Goal: Task Accomplishment & Management: Manage account settings

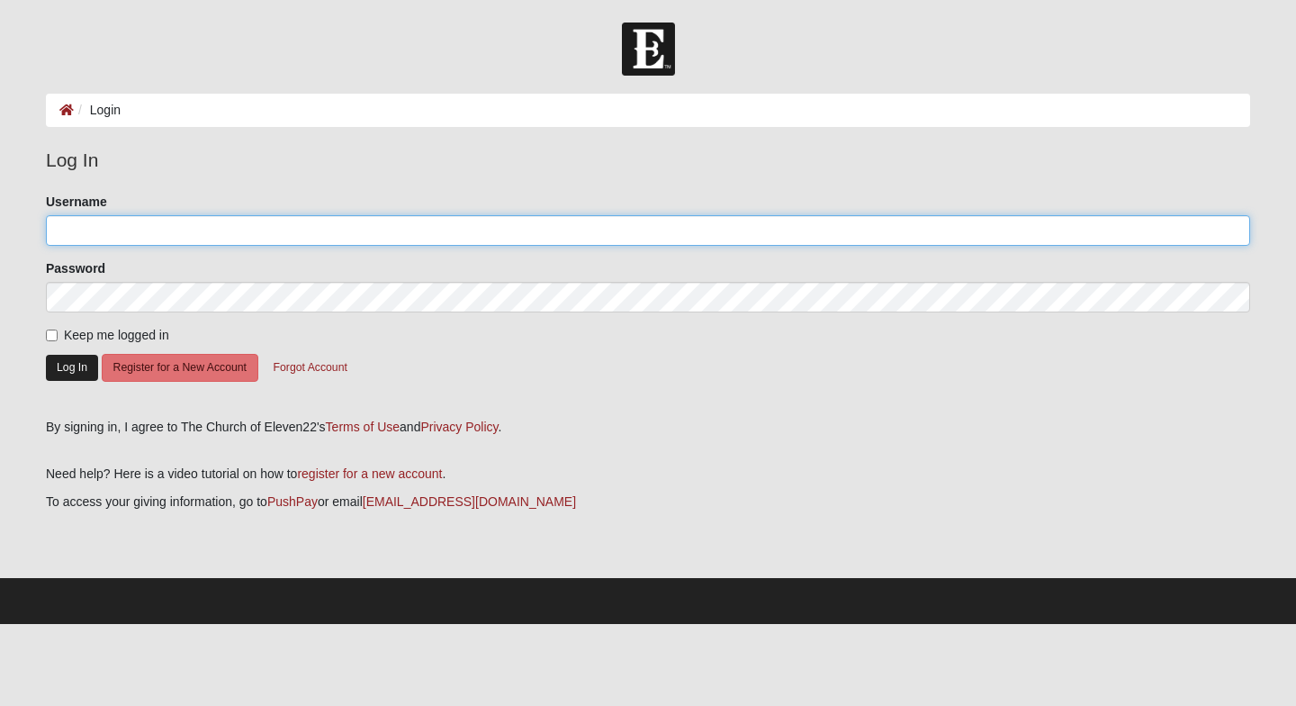
type input "jenhhouser"
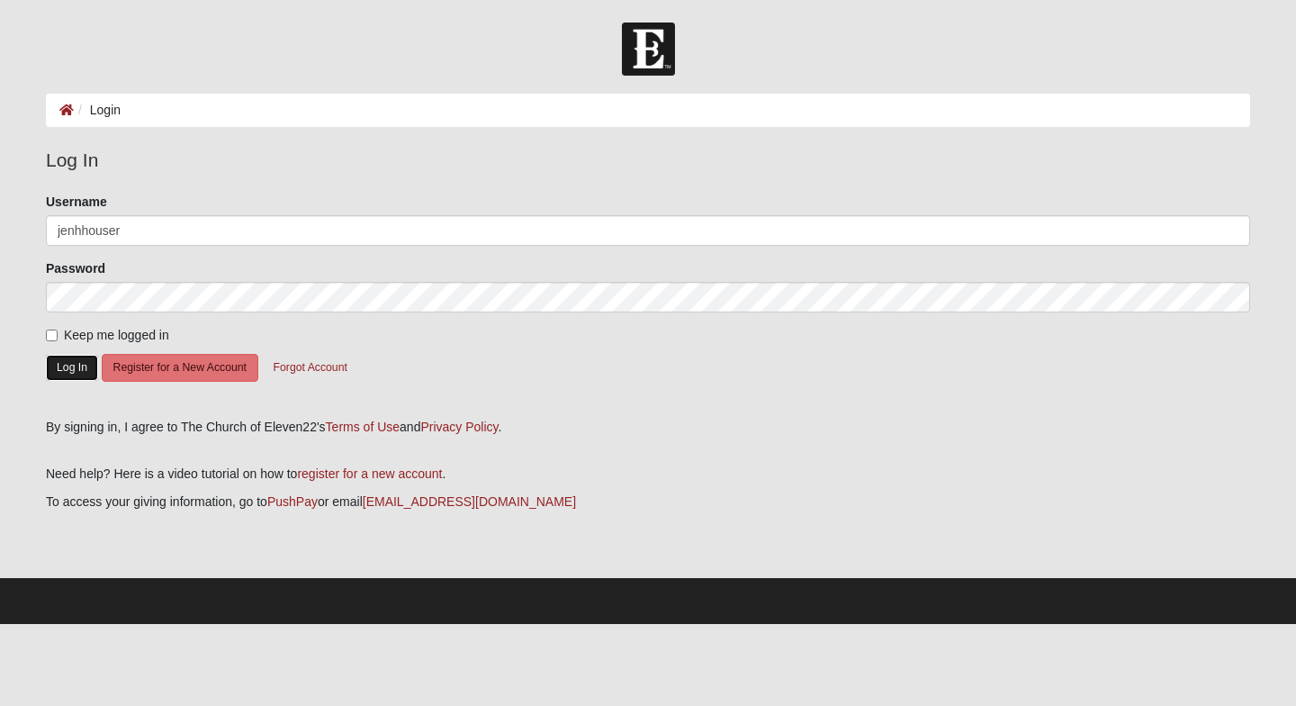
click at [79, 366] on button "Log In" at bounding box center [72, 368] width 52 height 26
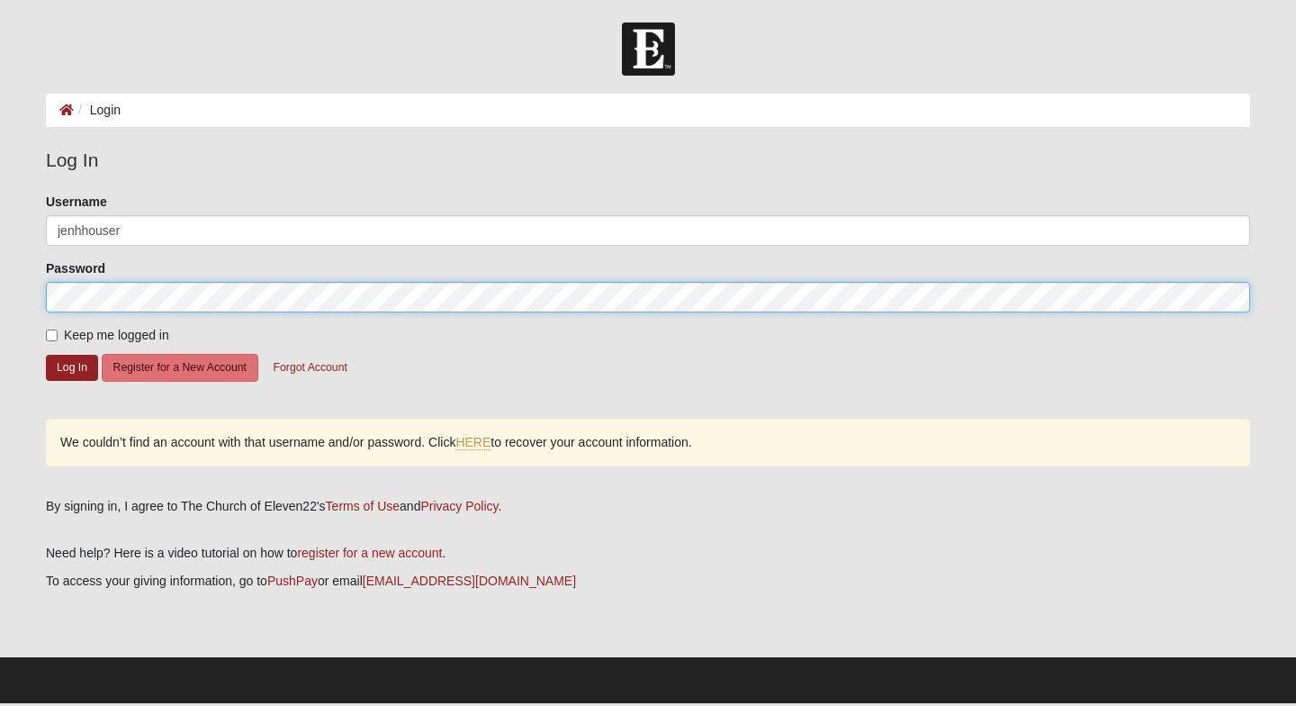
click at [46, 355] on button "Log In" at bounding box center [72, 368] width 52 height 26
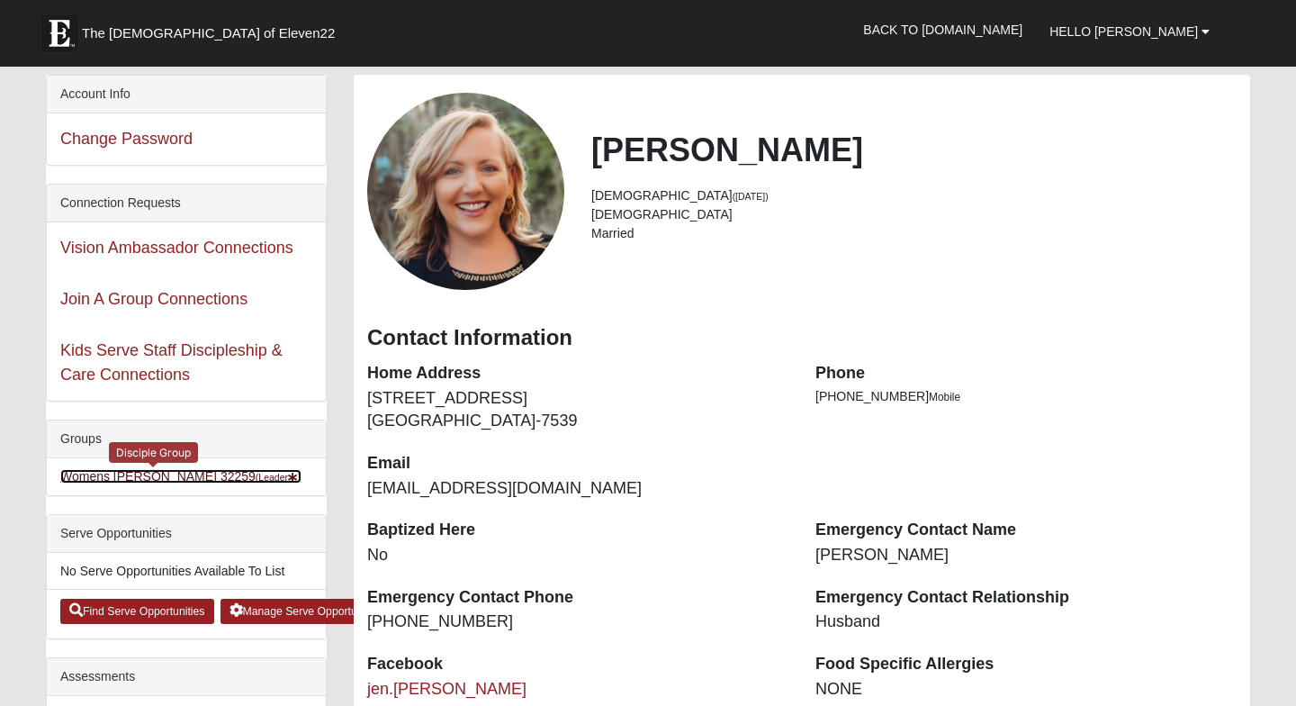
click at [177, 472] on link "Womens Houser 32259 (Leader )" at bounding box center [180, 476] width 241 height 14
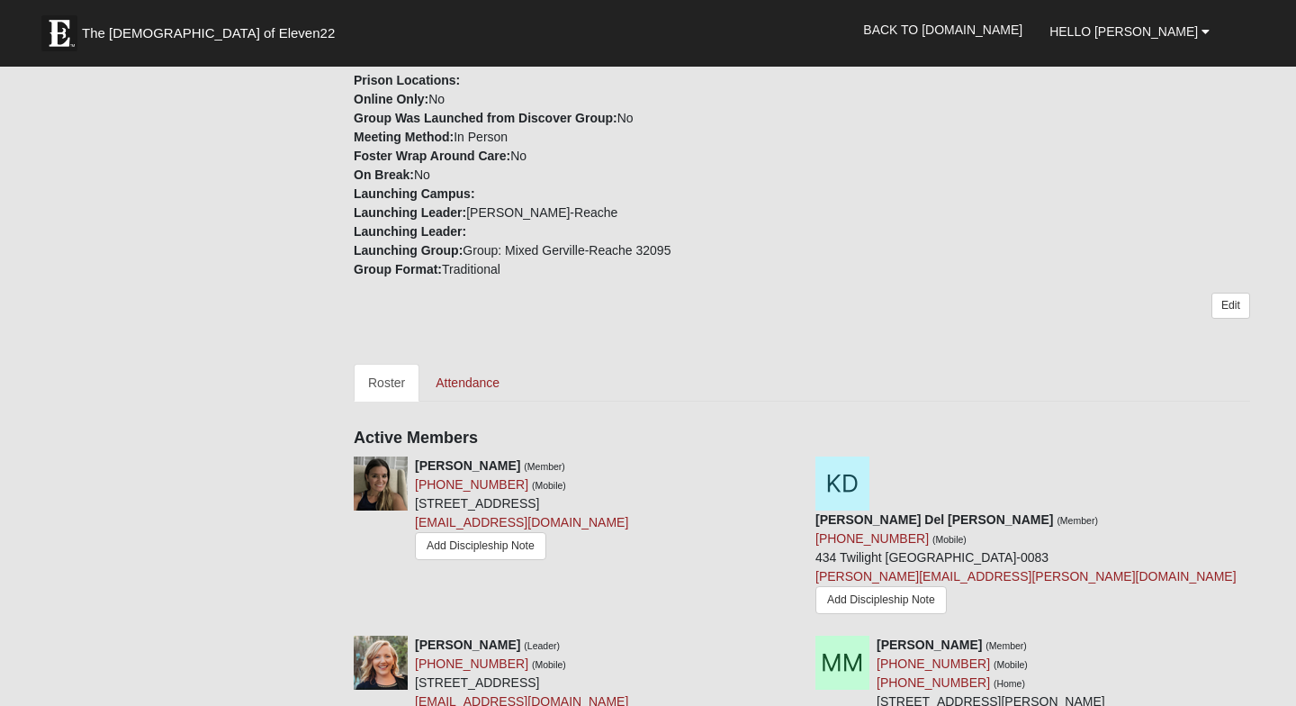
scroll to position [487, 0]
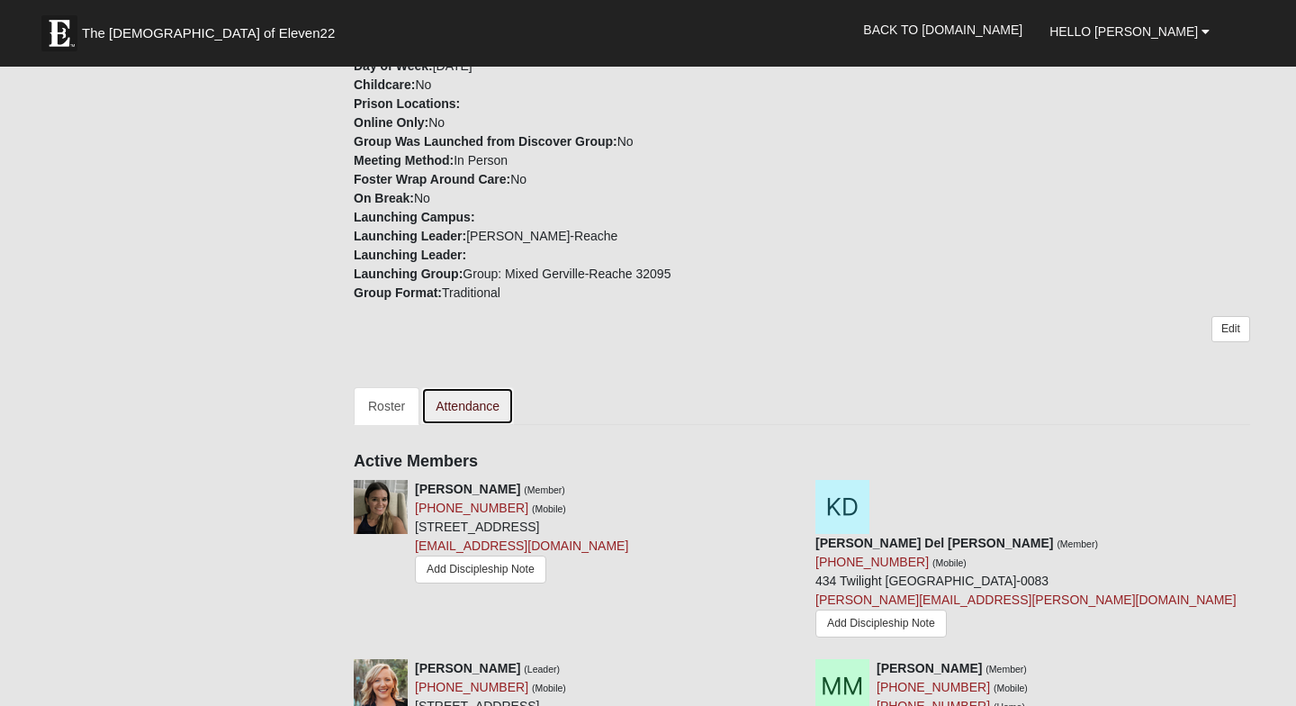
click at [463, 410] on link "Attendance" at bounding box center [467, 406] width 93 height 38
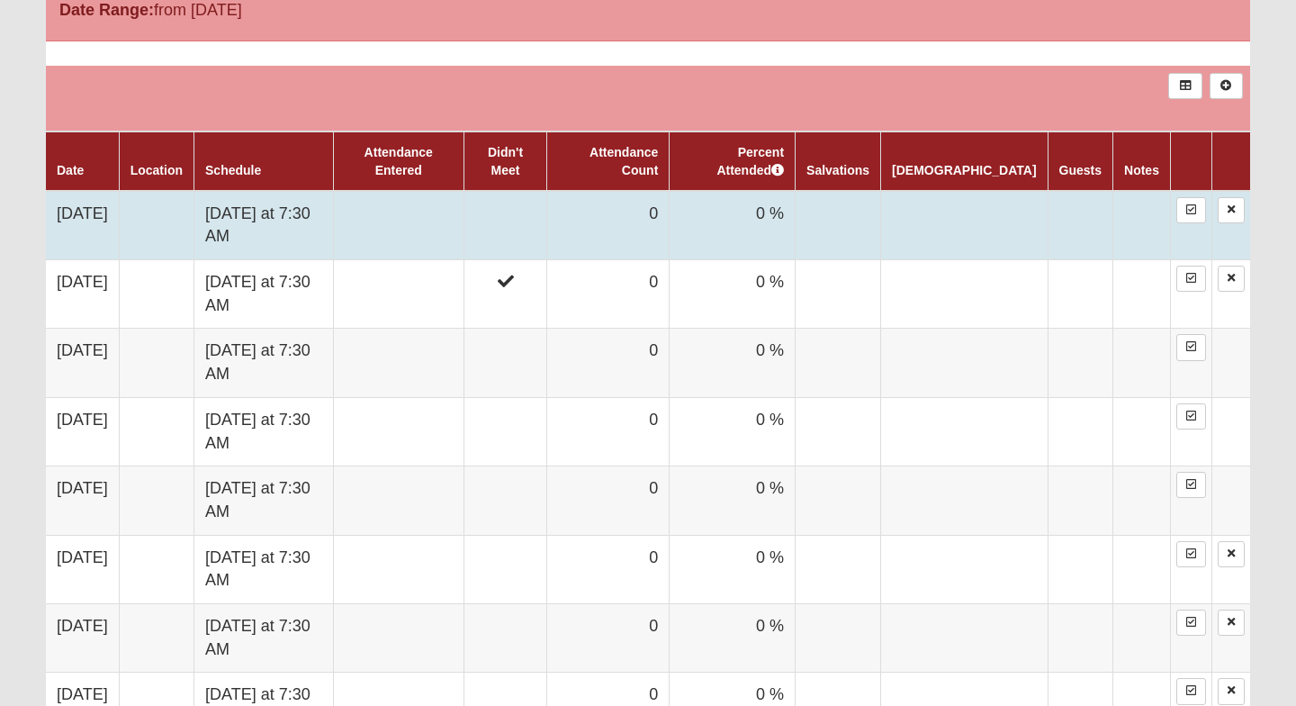
scroll to position [976, 0]
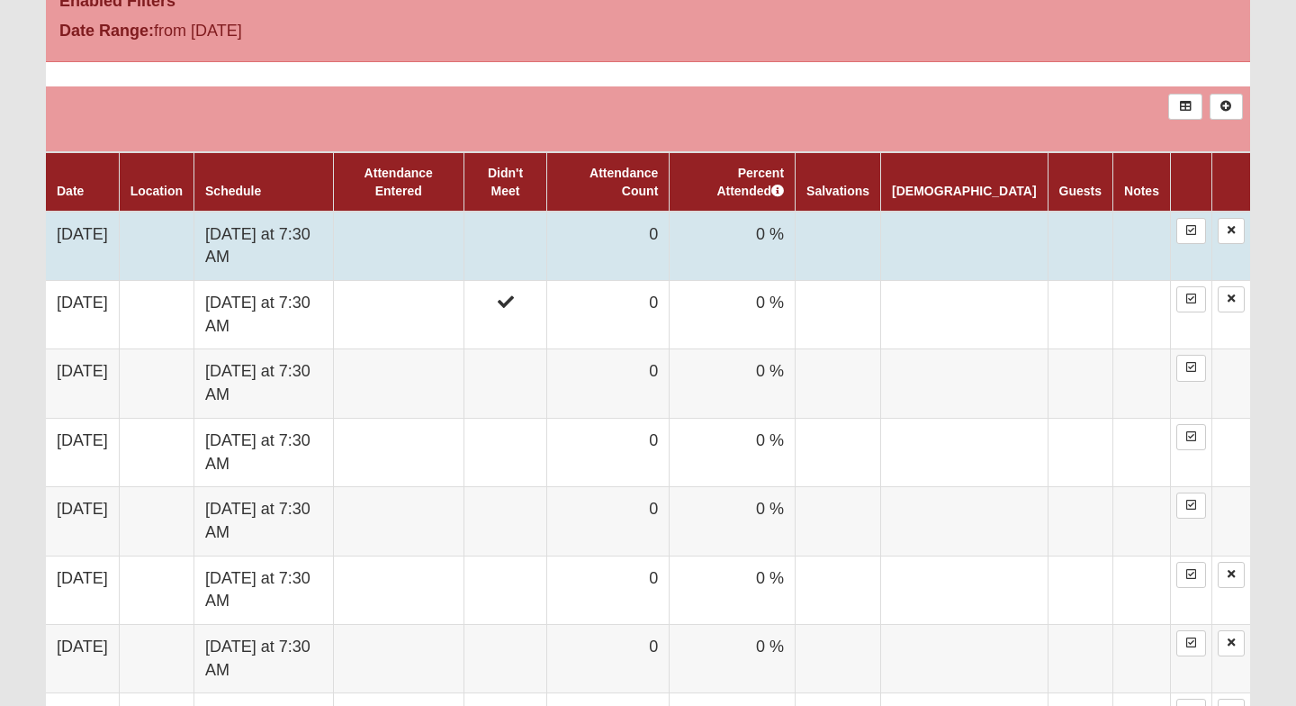
click at [444, 246] on td at bounding box center [398, 245] width 130 height 69
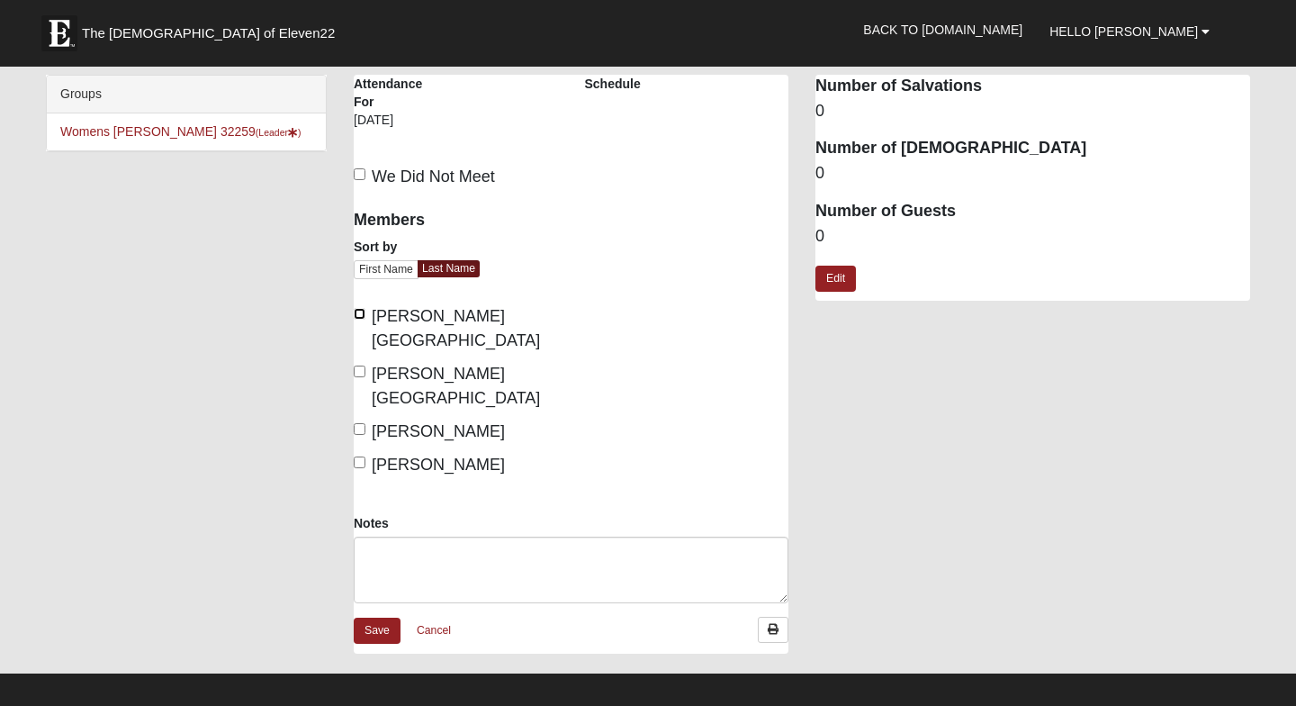
click at [357, 319] on input "[PERSON_NAME][GEOGRAPHIC_DATA]" at bounding box center [360, 314] width 12 height 12
checkbox input "true"
click at [357, 362] on label "[PERSON_NAME][GEOGRAPHIC_DATA]" at bounding box center [456, 386] width 204 height 49
click at [357, 365] on input "[PERSON_NAME][GEOGRAPHIC_DATA]" at bounding box center [360, 371] width 12 height 12
checkbox input "true"
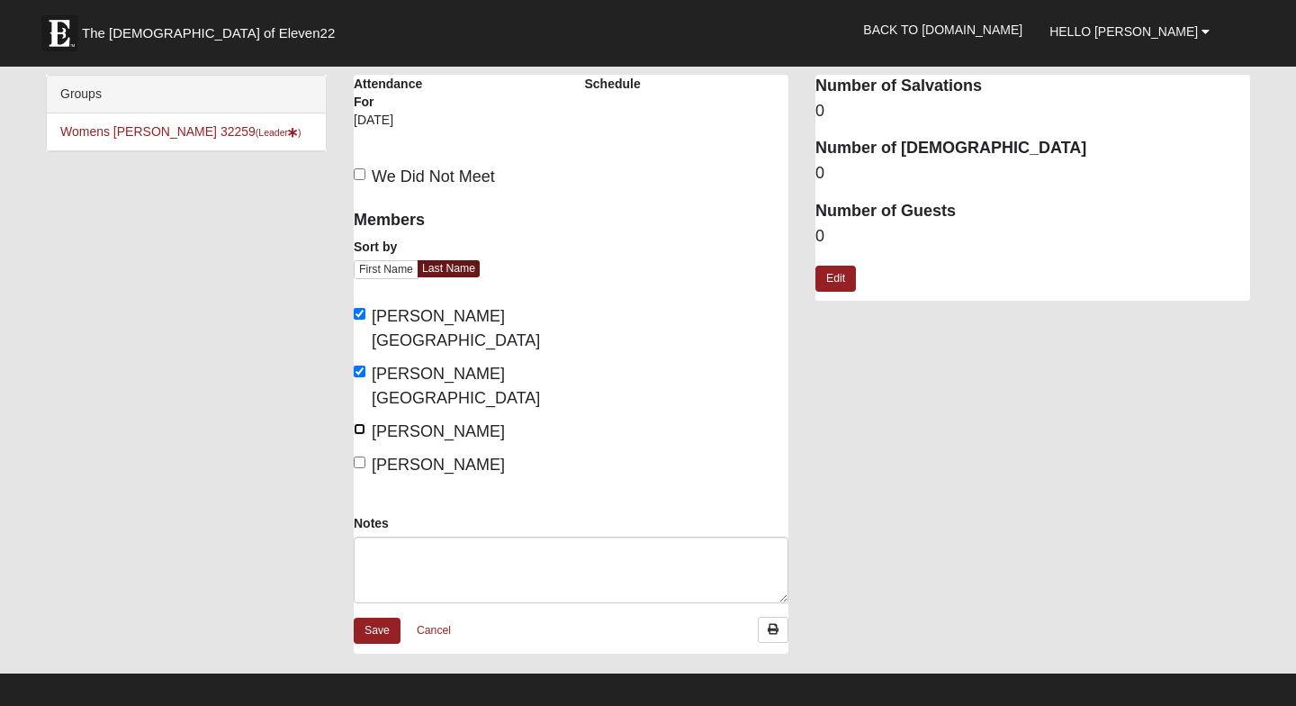
click at [357, 423] on input "[PERSON_NAME]" at bounding box center [360, 429] width 12 height 12
checkbox input "true"
click at [357, 456] on input "[PERSON_NAME]" at bounding box center [360, 462] width 12 height 12
checkbox input "true"
click at [384, 617] on link "Save" at bounding box center [377, 630] width 47 height 26
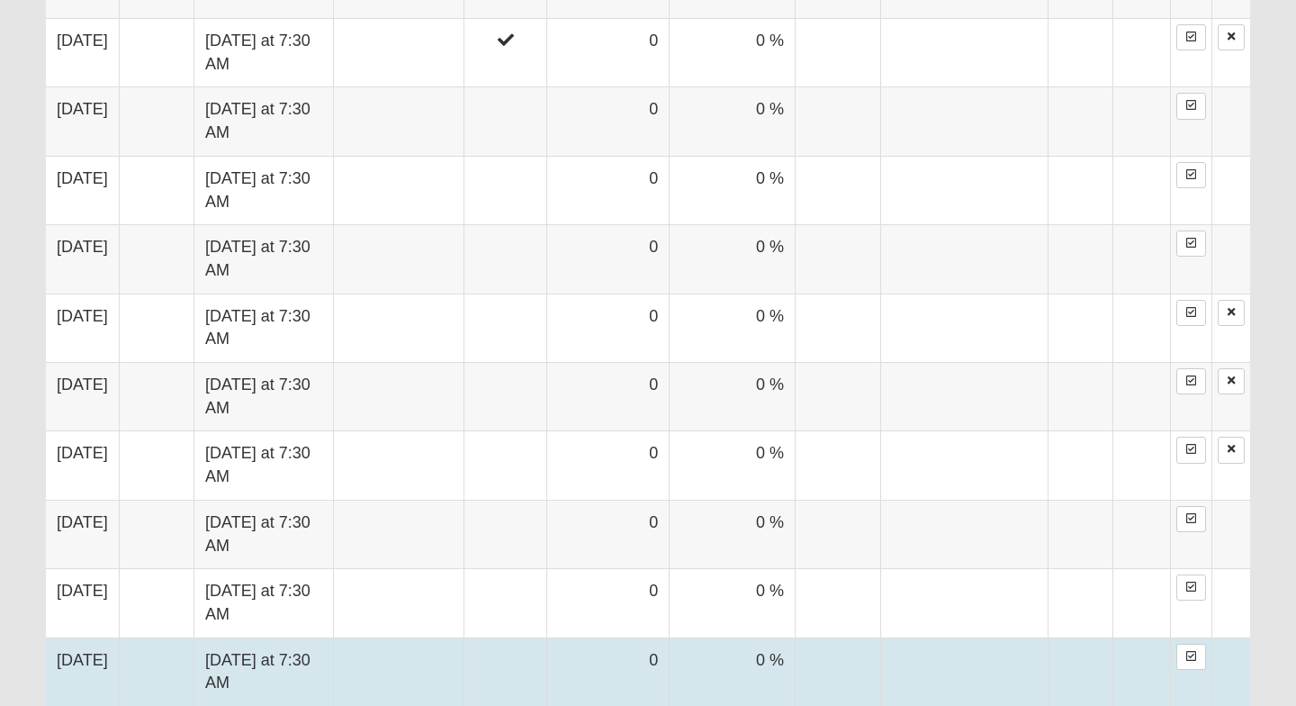
scroll to position [1234, 0]
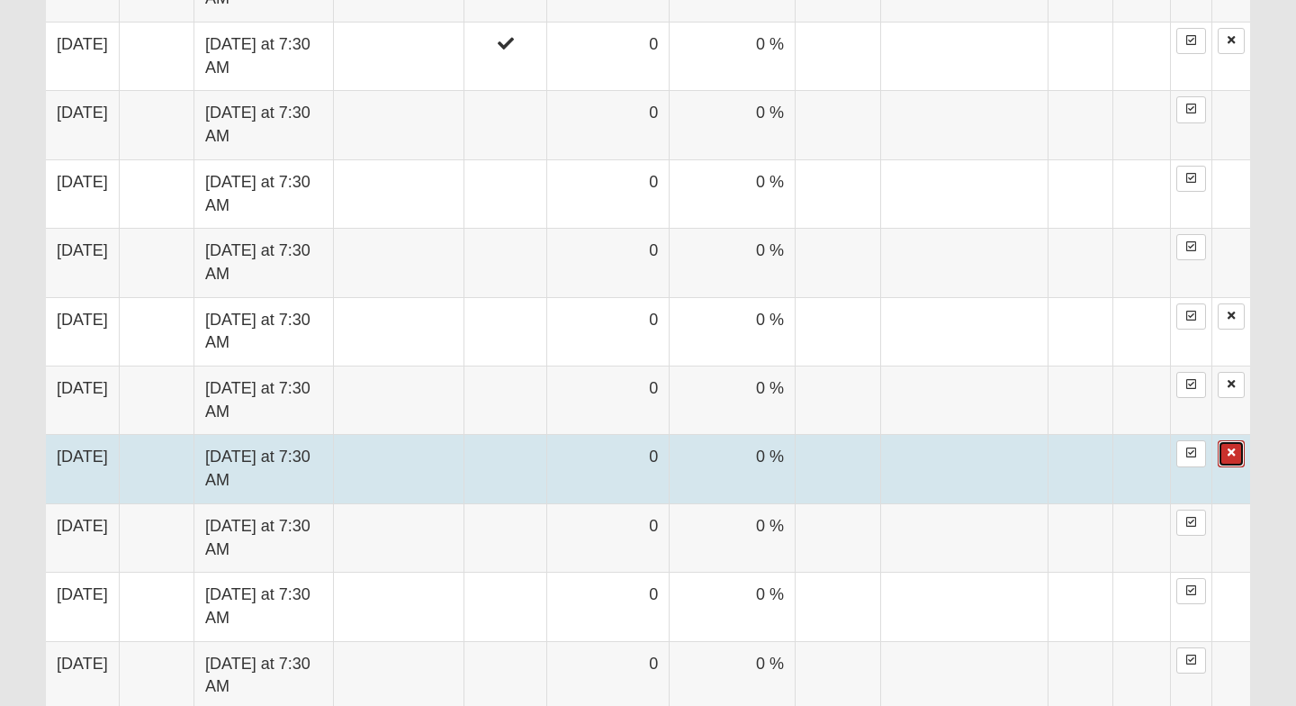
click at [1231, 457] on icon at bounding box center [1231, 452] width 7 height 11
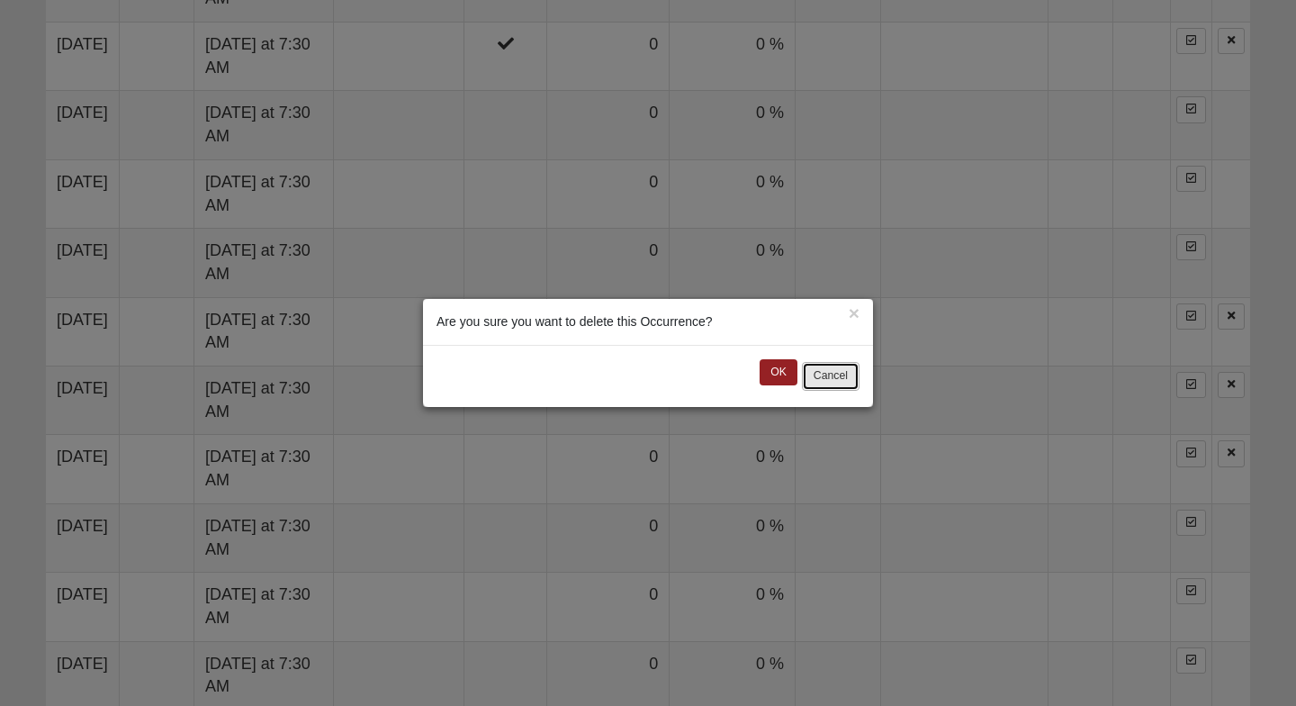
click at [825, 377] on button "Cancel" at bounding box center [831, 376] width 58 height 28
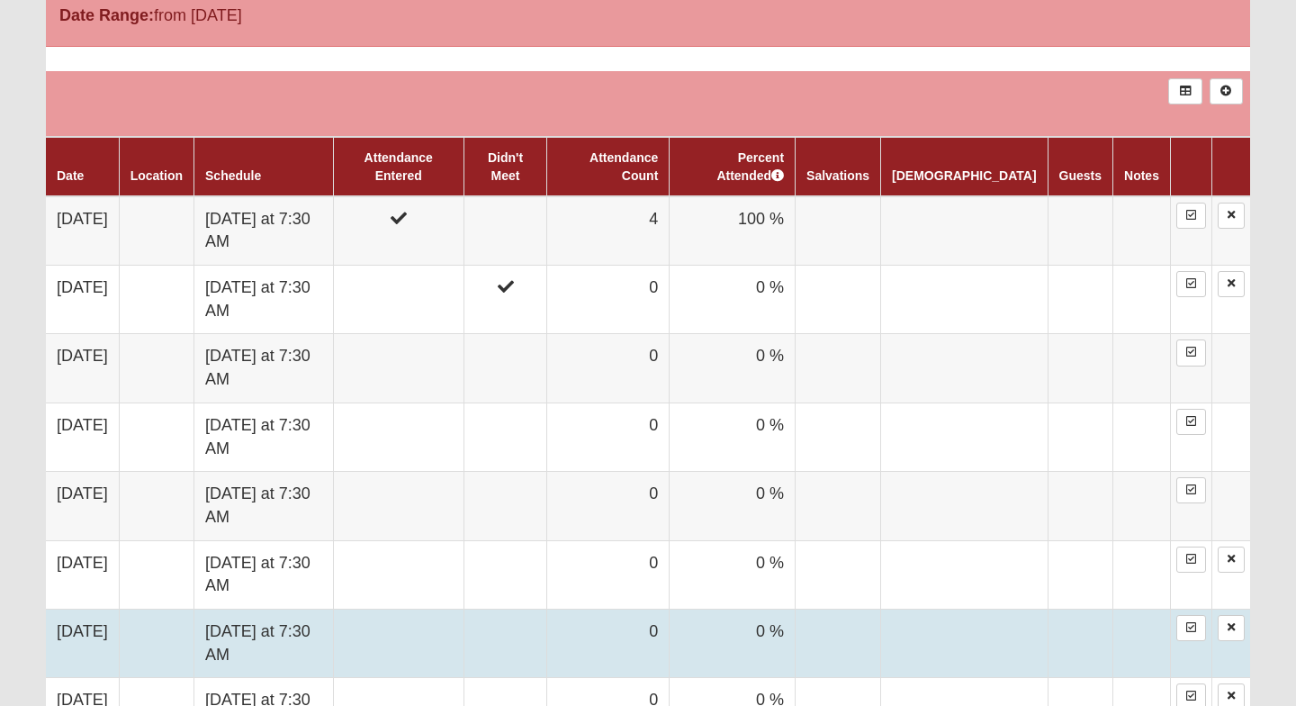
scroll to position [949, 0]
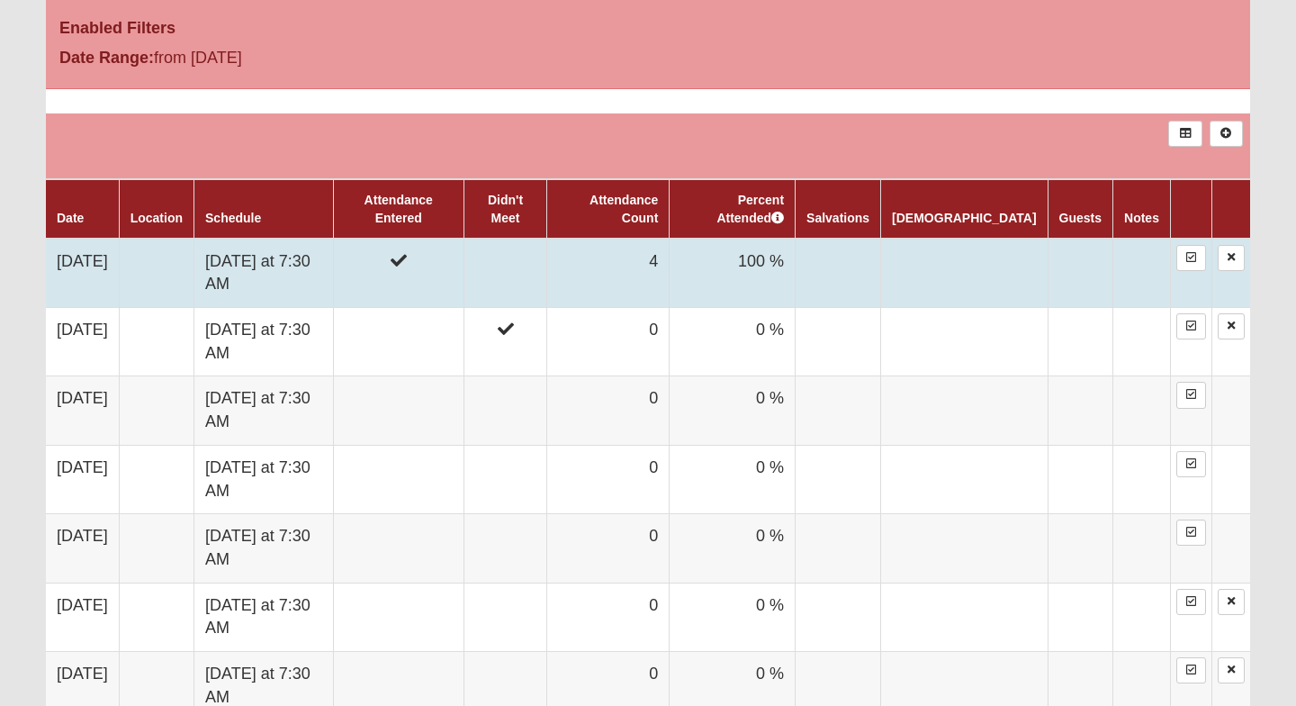
click at [313, 274] on td "Thursday at 7:30 AM" at bounding box center [263, 272] width 139 height 69
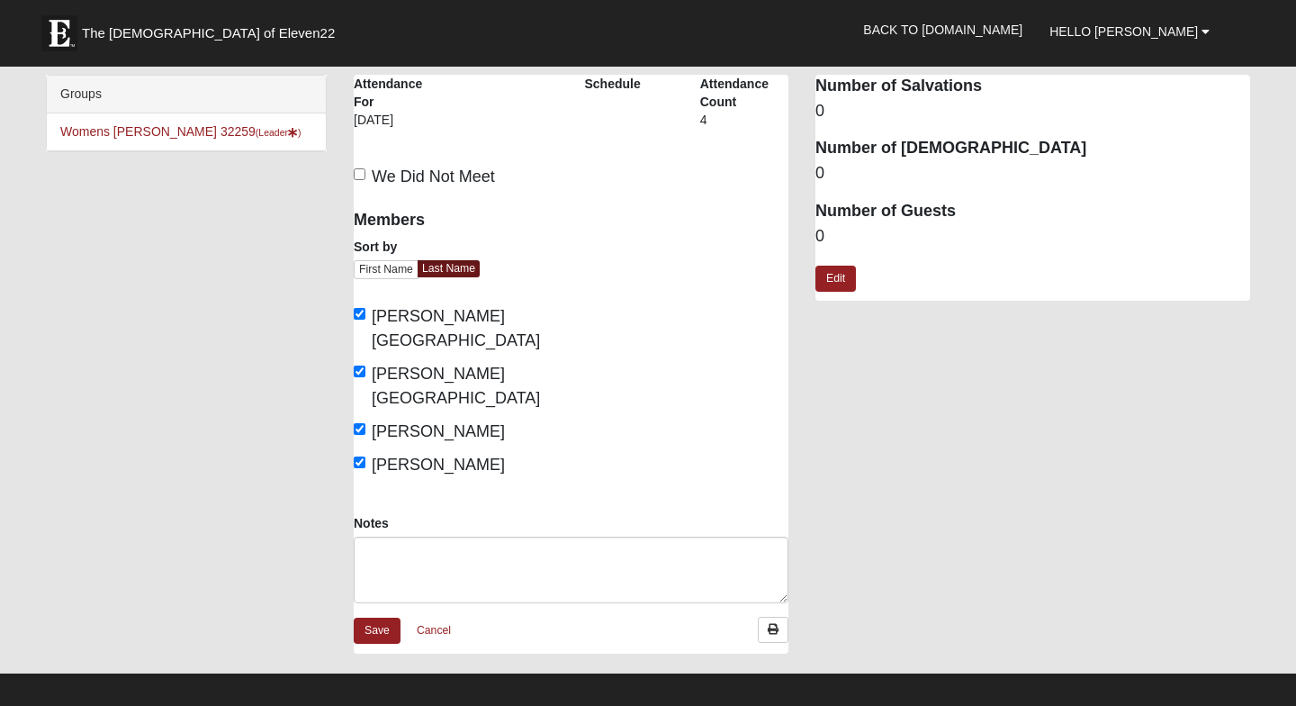
click at [179, 140] on li "Womens Houser 32259 (Leader ) Disciple Group" at bounding box center [186, 131] width 279 height 37
click at [176, 132] on link "Womens Houser 32259 (Leader )" at bounding box center [180, 131] width 241 height 14
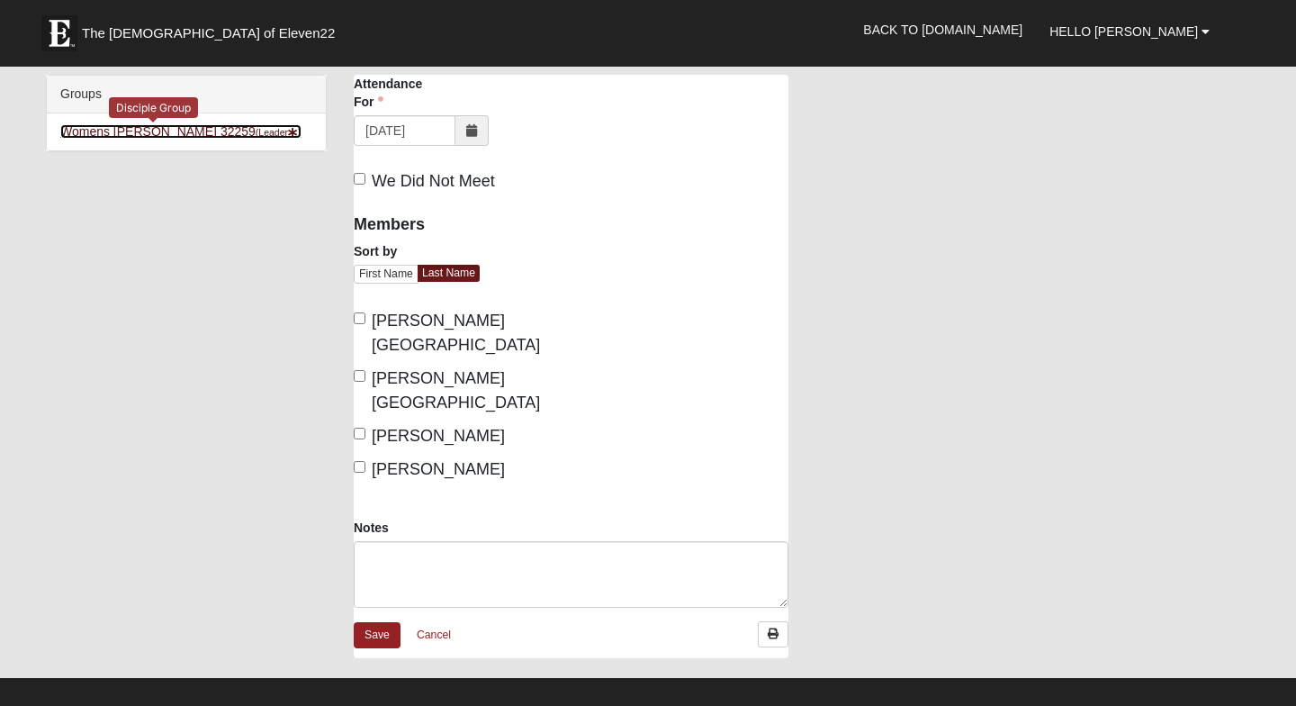
click at [174, 134] on link "Womens [PERSON_NAME] 32259 (Leader )" at bounding box center [180, 131] width 241 height 14
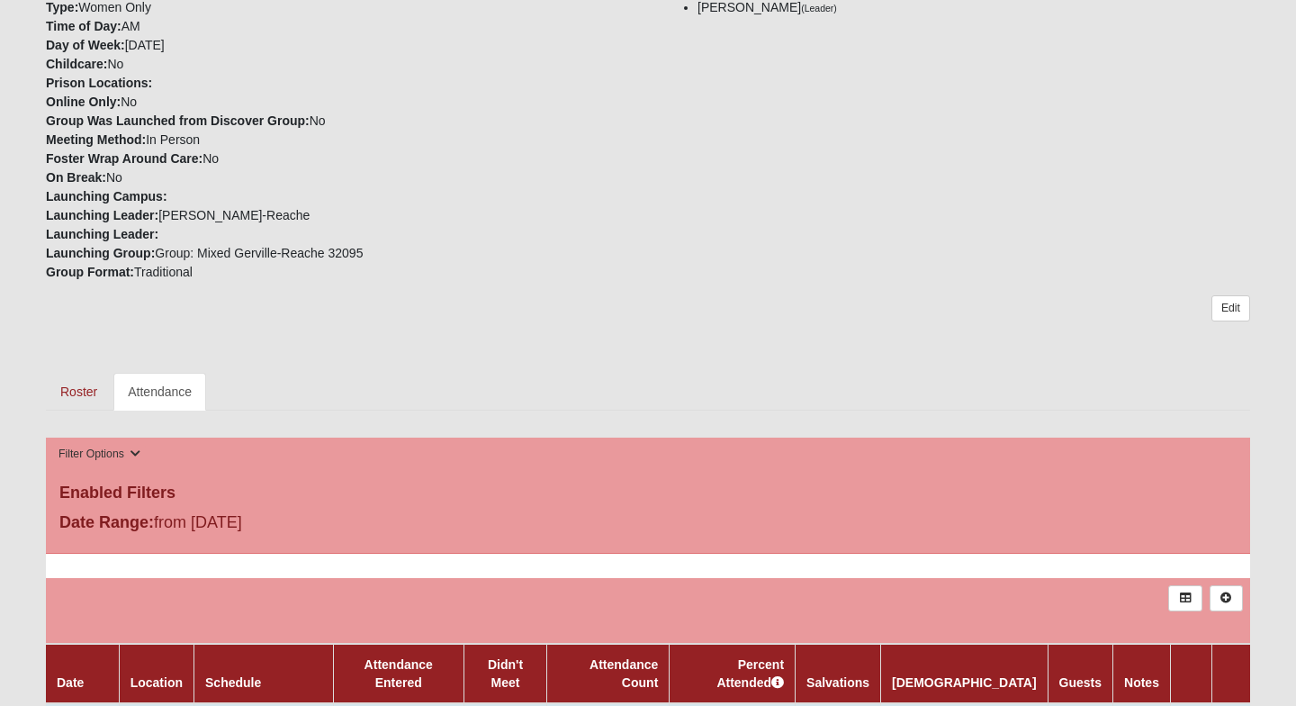
scroll to position [499, 0]
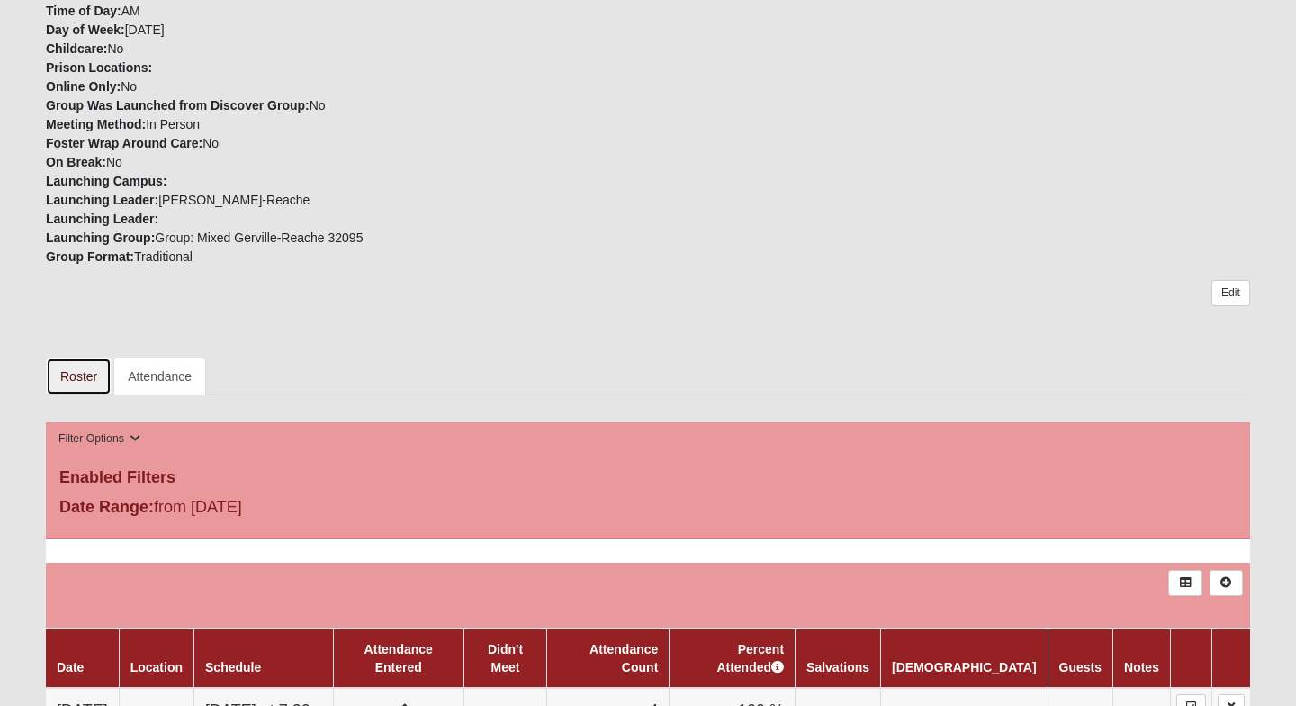
click at [64, 380] on link "Roster" at bounding box center [79, 376] width 66 height 38
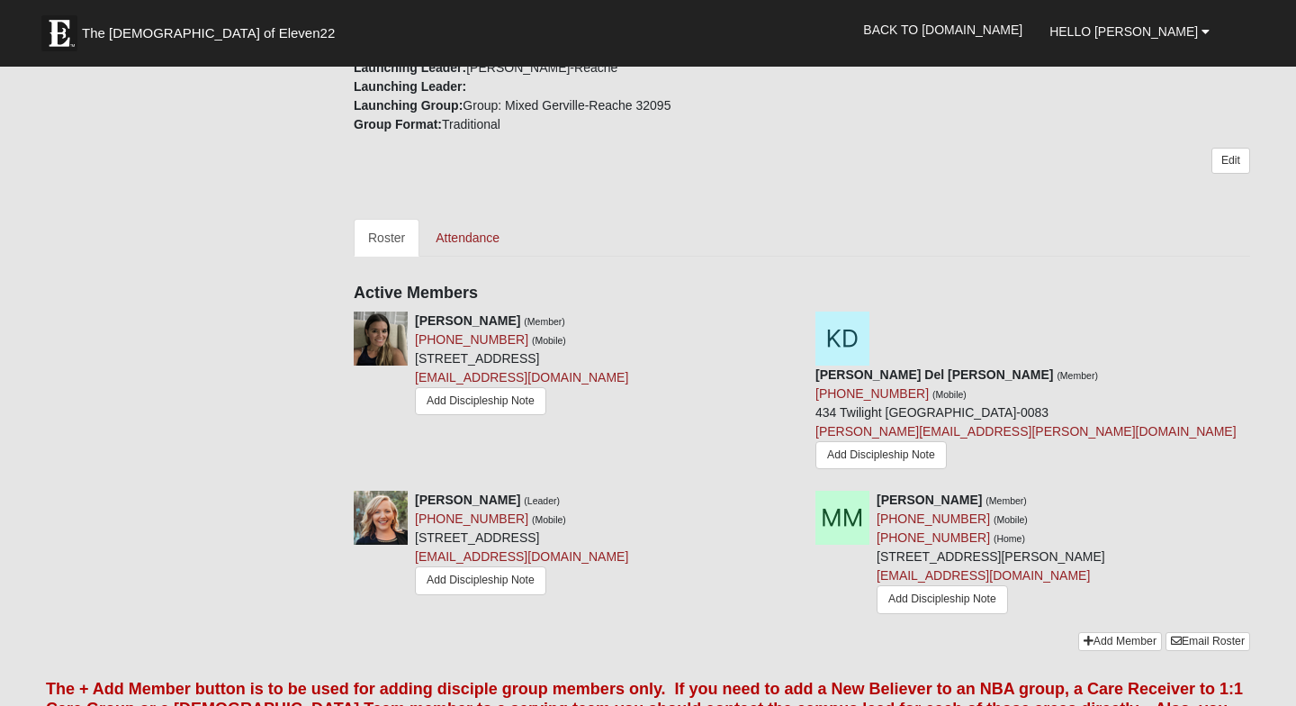
scroll to position [654, 0]
